Goal: Task Accomplishment & Management: Manage account settings

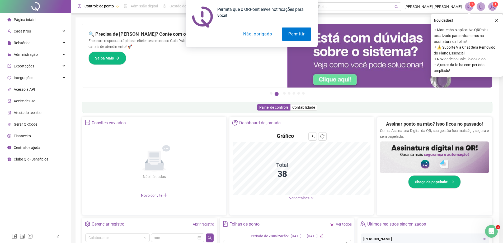
click at [263, 35] on button "Não, obrigado" at bounding box center [258, 33] width 42 height 13
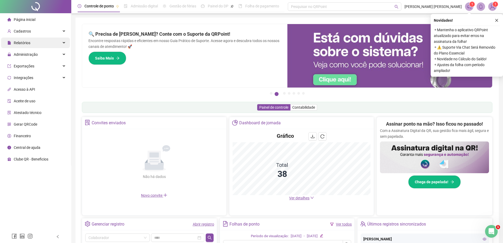
click at [36, 44] on div "Relatórios" at bounding box center [35, 42] width 69 height 11
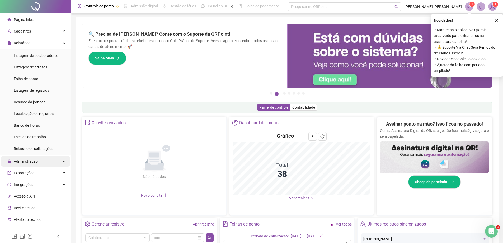
click at [42, 161] on div "Administração" at bounding box center [35, 161] width 69 height 11
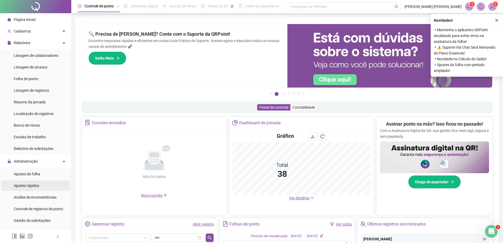
click at [36, 185] on span "Ajustes rápidos" at bounding box center [26, 185] width 25 height 4
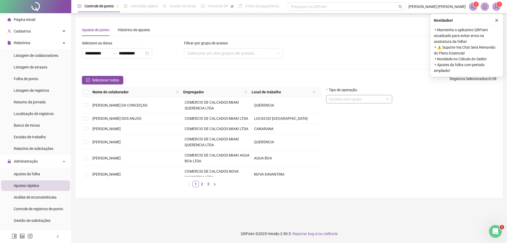
click at [346, 100] on input "search" at bounding box center [356, 99] width 55 height 8
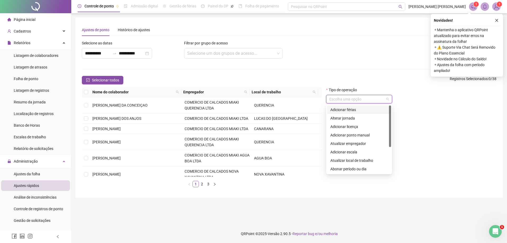
click at [346, 100] on input "search" at bounding box center [356, 99] width 55 height 8
click at [31, 30] on div "Cadastros" at bounding box center [35, 31] width 69 height 11
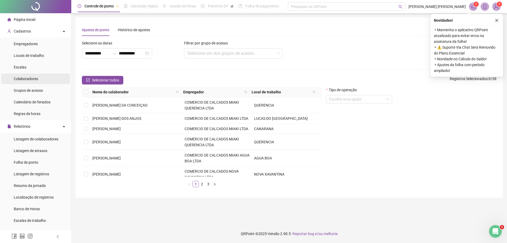
click at [42, 79] on li "Colaboradores" at bounding box center [35, 78] width 69 height 11
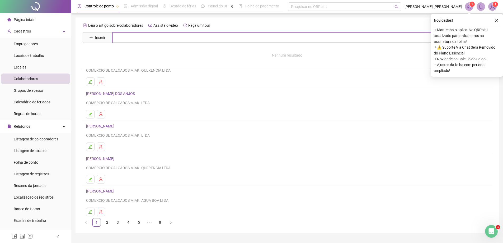
click at [135, 39] on input "text" at bounding box center [290, 37] width 357 height 11
click at [98, 38] on span "Inserir" at bounding box center [100, 38] width 10 height 6
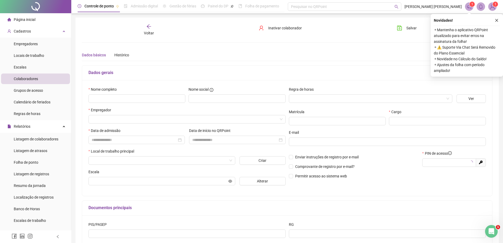
type input "*****"
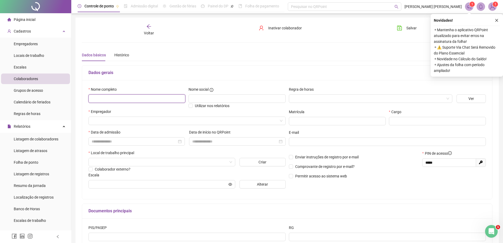
click at [130, 101] on input "text" at bounding box center [136, 98] width 97 height 8
paste input "**********"
type input "**********"
click at [168, 110] on div "Empregador" at bounding box center [186, 112] width 197 height 8
click at [327, 99] on input "search" at bounding box center [368, 98] width 152 height 8
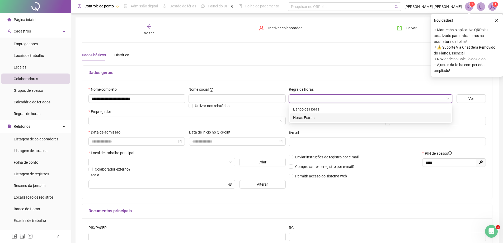
click at [305, 118] on div "Horas Extras" at bounding box center [370, 118] width 155 height 6
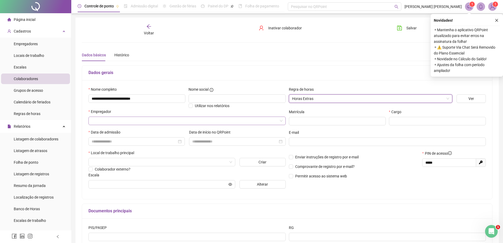
click at [107, 123] on input "search" at bounding box center [185, 121] width 186 height 8
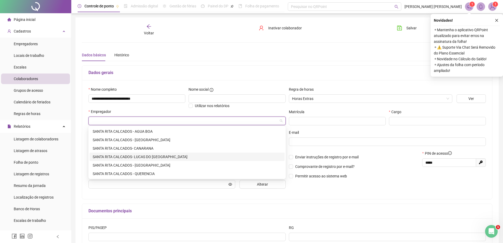
click at [167, 156] on div "SANTA RITA CALCADOS- LUCAS DO [GEOGRAPHIC_DATA]" at bounding box center [187, 157] width 189 height 6
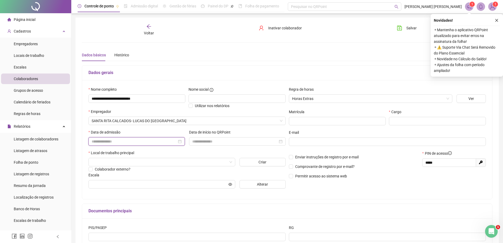
click at [136, 142] on input at bounding box center [134, 141] width 85 height 6
click at [180, 142] on div at bounding box center [137, 141] width 90 height 6
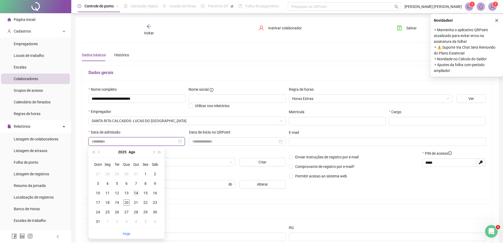
type input "**********"
click at [138, 191] on div "14" at bounding box center [136, 193] width 6 height 6
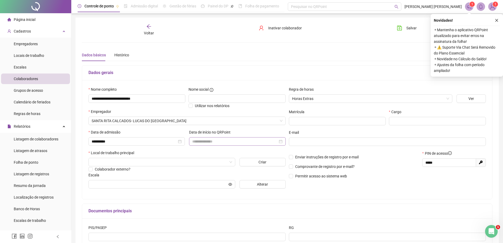
click at [281, 143] on div at bounding box center [237, 141] width 90 height 6
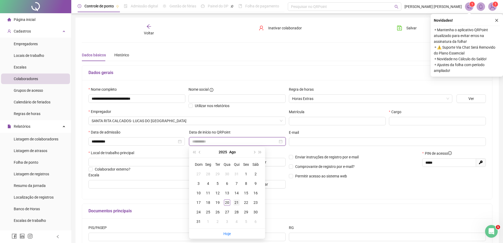
type input "**********"
click at [236, 204] on div "21" at bounding box center [236, 202] width 6 height 6
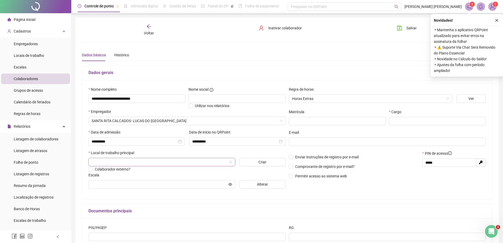
click at [123, 162] on input "search" at bounding box center [160, 162] width 136 height 8
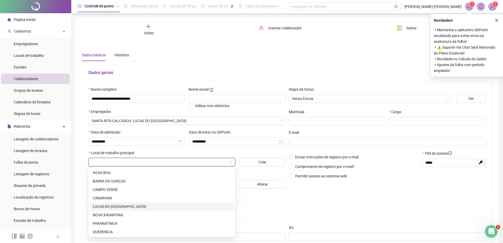
click at [122, 208] on div "LUCAS DO [GEOGRAPHIC_DATA]" at bounding box center [162, 206] width 138 height 6
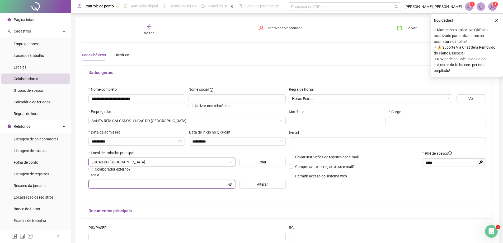
click at [134, 186] on input "text" at bounding box center [160, 184] width 136 height 6
click at [142, 185] on input "text" at bounding box center [160, 184] width 136 height 6
click at [252, 183] on button "Alterar" at bounding box center [262, 184] width 46 height 8
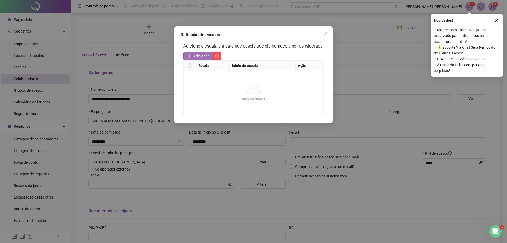
click at [195, 56] on span "Adicionar" at bounding box center [201, 56] width 16 height 6
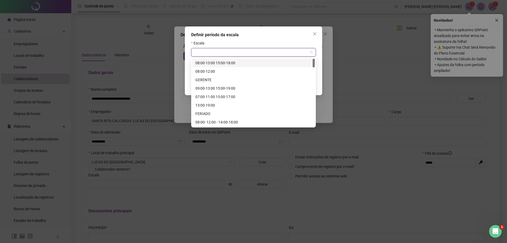
click at [229, 54] on input "search" at bounding box center [251, 52] width 114 height 8
type input "*****"
click at [235, 64] on div "09:00-13:00 15:00-19:00" at bounding box center [253, 63] width 116 height 6
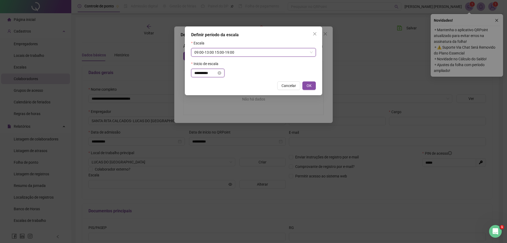
click at [213, 73] on input "**********" at bounding box center [205, 73] width 22 height 6
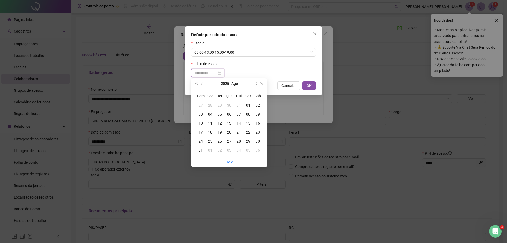
type input "**********"
click at [239, 131] on div "21" at bounding box center [239, 132] width 10 height 6
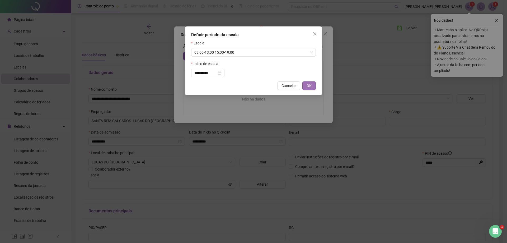
click at [306, 87] on span "OK" at bounding box center [308, 86] width 5 height 6
type input "**********"
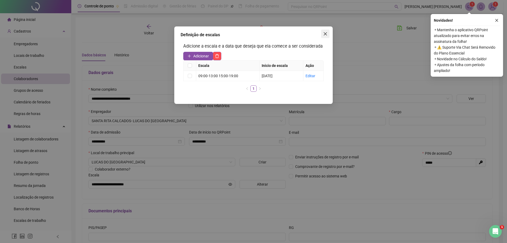
click at [325, 34] on icon "close" at bounding box center [325, 33] width 3 height 3
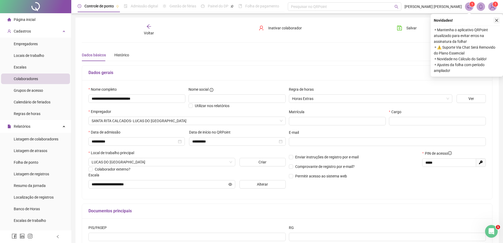
click at [496, 18] on button "button" at bounding box center [496, 20] width 6 height 6
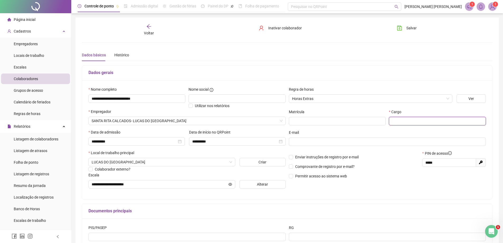
click at [402, 121] on input "text" at bounding box center [437, 121] width 97 height 8
type input "********"
click at [314, 132] on div "E-mail" at bounding box center [387, 133] width 197 height 8
drag, startPoint x: 448, startPoint y: 163, endPoint x: 418, endPoint y: 162, distance: 30.1
click at [418, 162] on div "Enviar instruções de registro por e-mail Comprovante de registro por e-mail? Pe…" at bounding box center [387, 166] width 200 height 32
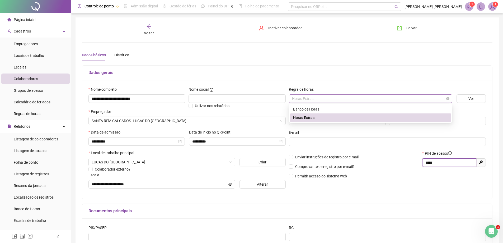
click at [318, 98] on span "Horas Extras" at bounding box center [370, 98] width 157 height 8
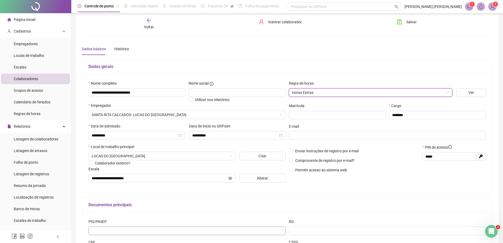
scroll to position [6, 0]
click at [407, 22] on span "Salvar" at bounding box center [411, 22] width 10 height 6
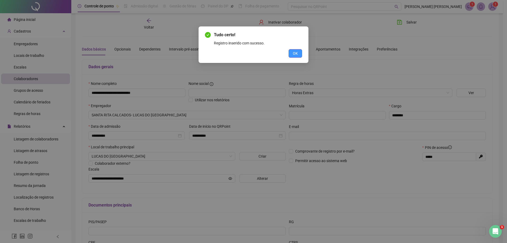
click at [297, 54] on span "OK" at bounding box center [295, 53] width 5 height 6
